Goal: Complete application form: Complete application form

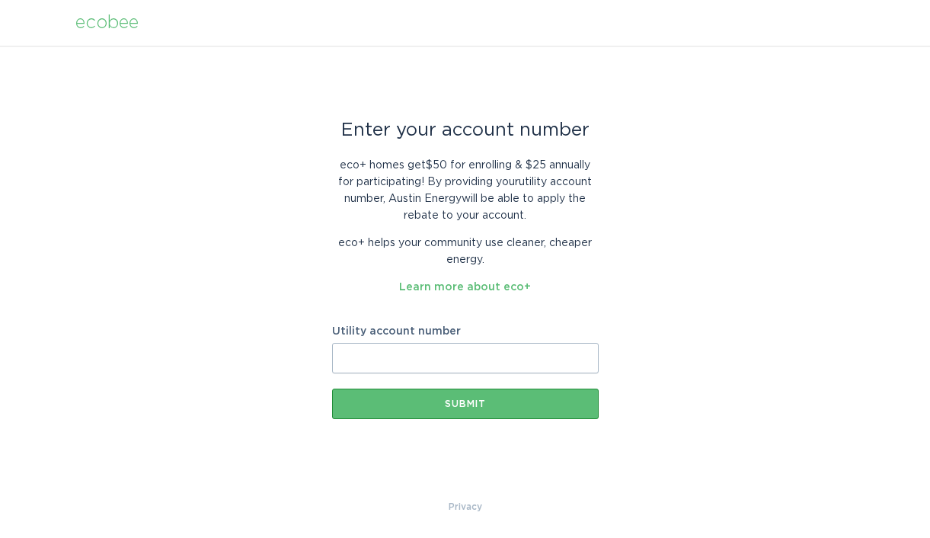
click at [397, 356] on input "Utility account number" at bounding box center [465, 358] width 267 height 30
click at [375, 364] on input "Utility account number" at bounding box center [465, 358] width 267 height 30
paste input "7223520000"
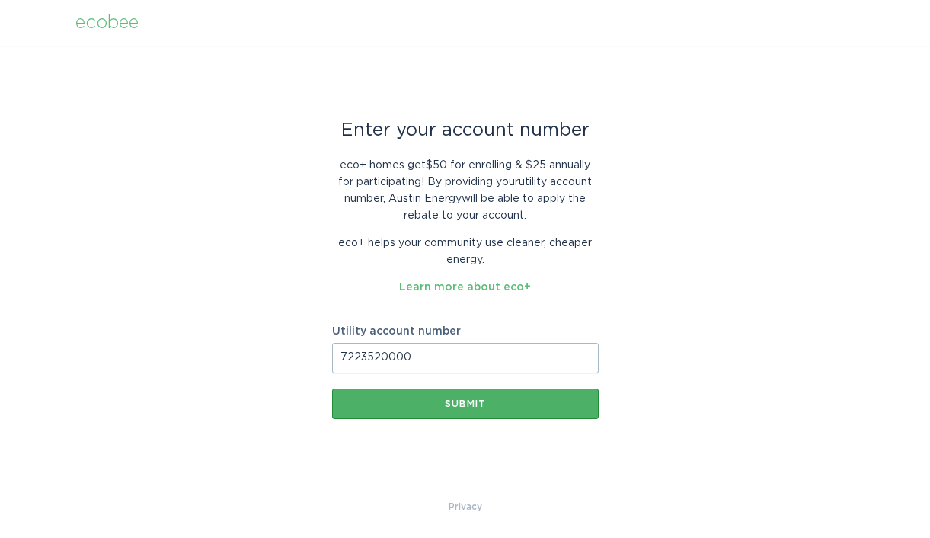
type input "7223520000"
click at [464, 401] on div "Submit" at bounding box center [465, 403] width 251 height 9
